Goal: Complete application form: Complete application form

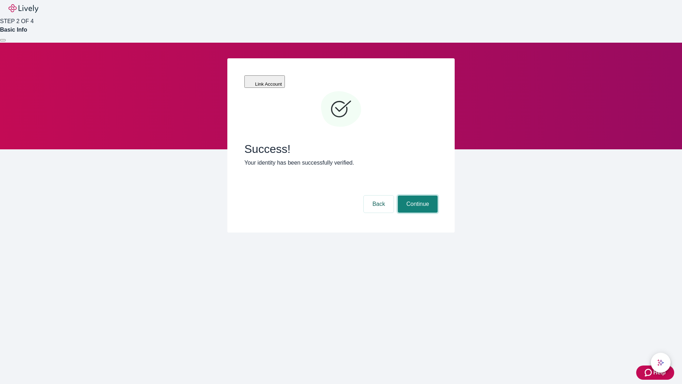
click at [417, 195] on button "Continue" at bounding box center [418, 203] width 40 height 17
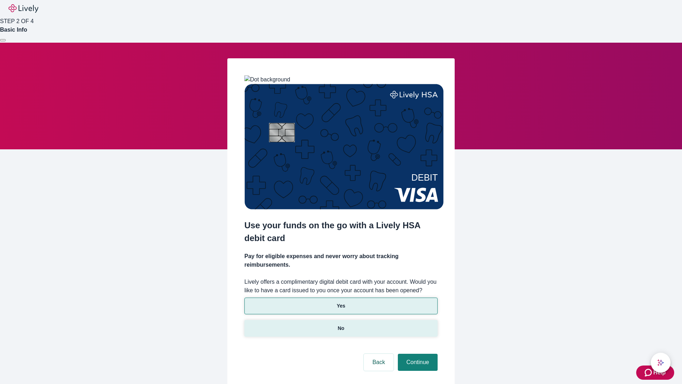
click at [341, 324] on p "No" at bounding box center [341, 327] width 7 height 7
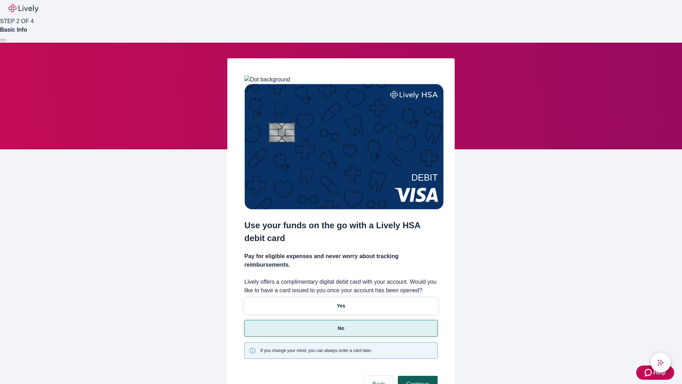
click at [417, 376] on button "Continue" at bounding box center [418, 384] width 40 height 17
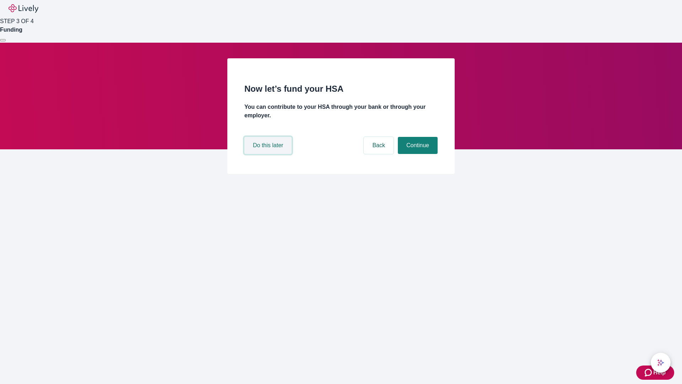
click at [269, 154] on button "Do this later" at bounding box center [268, 145] width 47 height 17
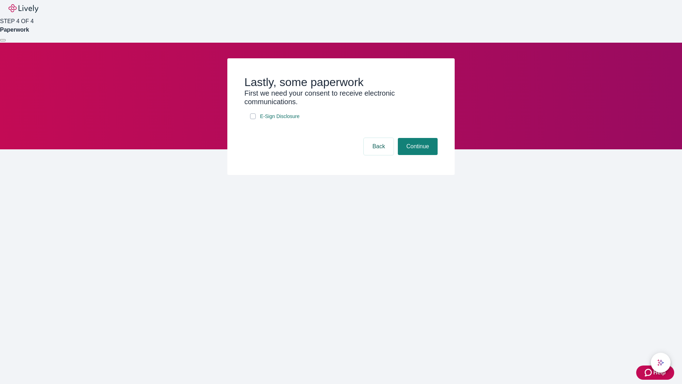
click at [3, 40] on div at bounding box center [3, 40] width 0 height 0
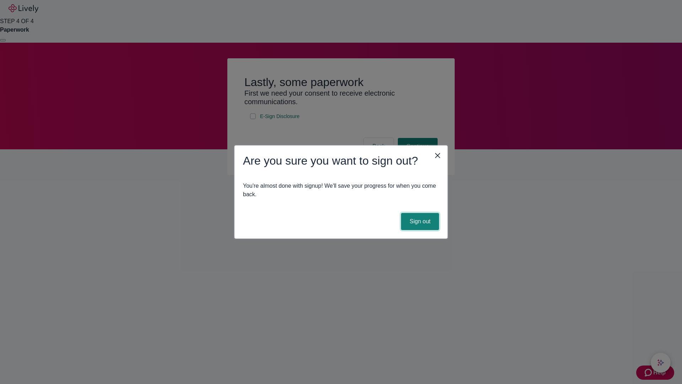
click at [420, 221] on button "Sign out" at bounding box center [420, 221] width 38 height 17
